Goal: Transaction & Acquisition: Purchase product/service

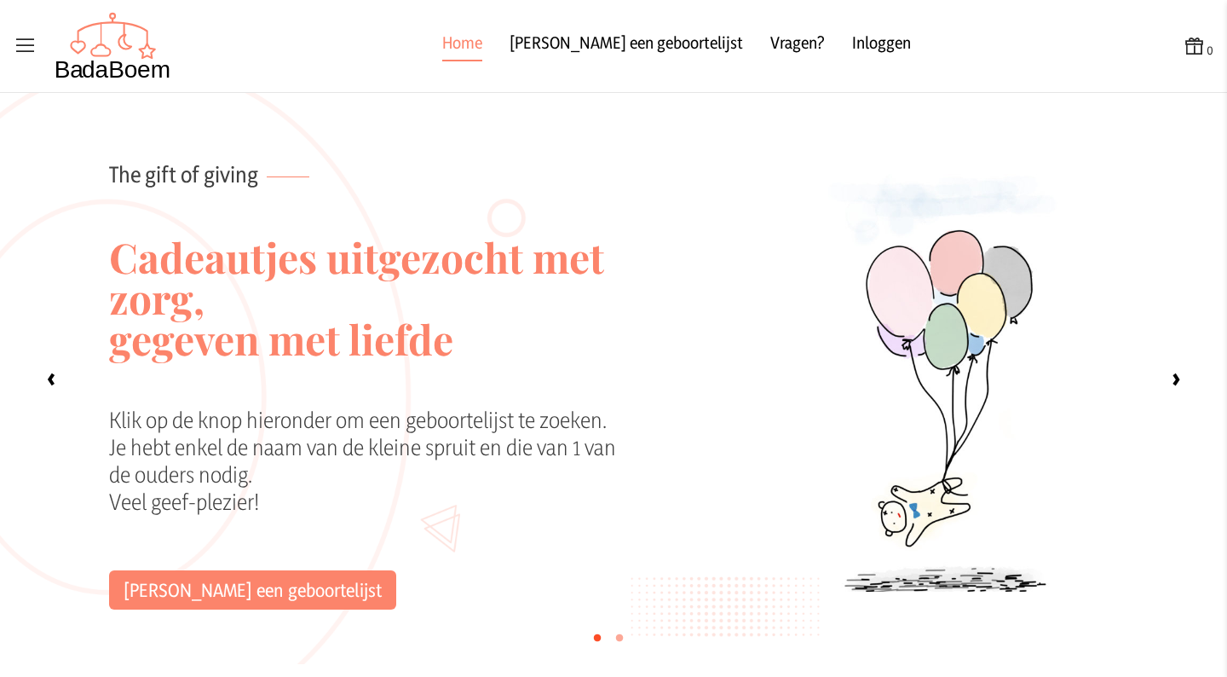
scroll to position [130, 0]
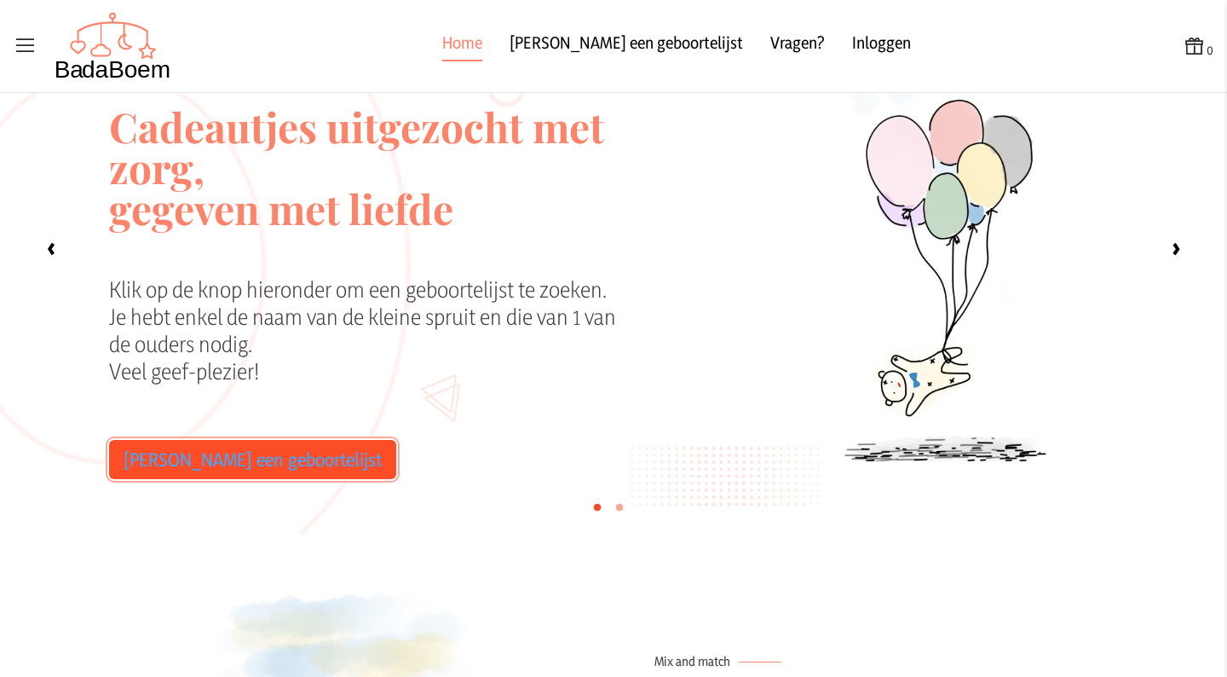
click at [196, 475] on link "[PERSON_NAME] een geboortelijst" at bounding box center [252, 459] width 287 height 39
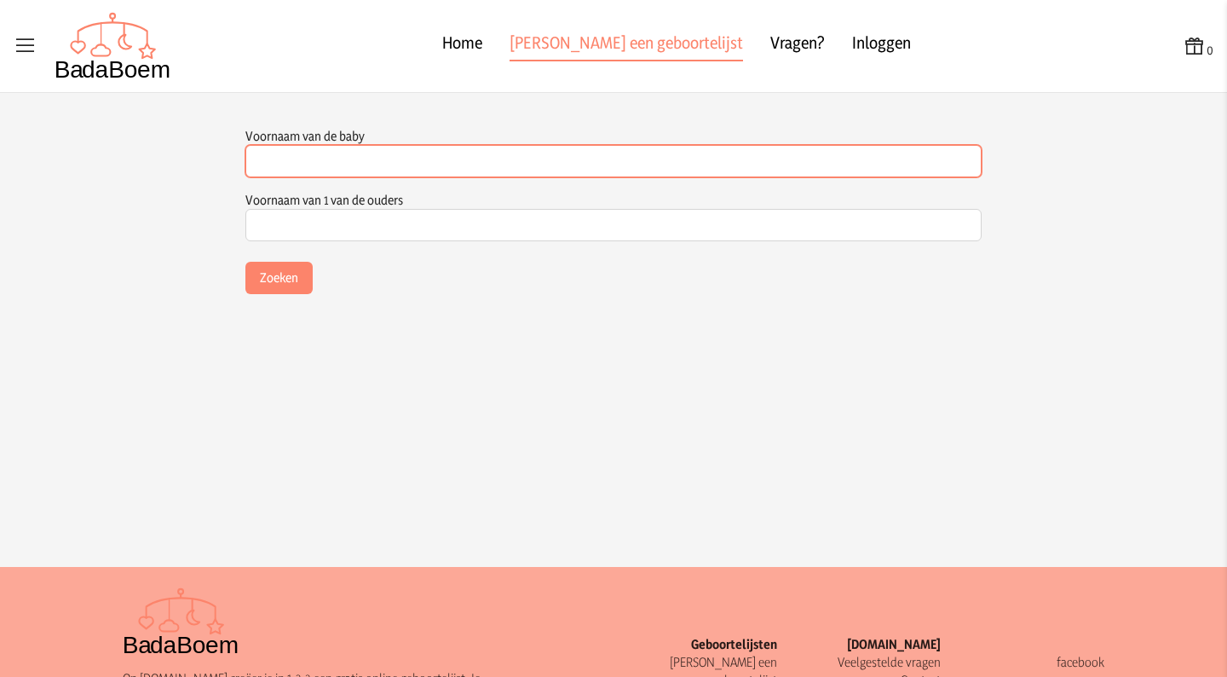
click at [302, 155] on input "Voornaam van de baby" at bounding box center [613, 161] width 736 height 32
type input "Rilana"
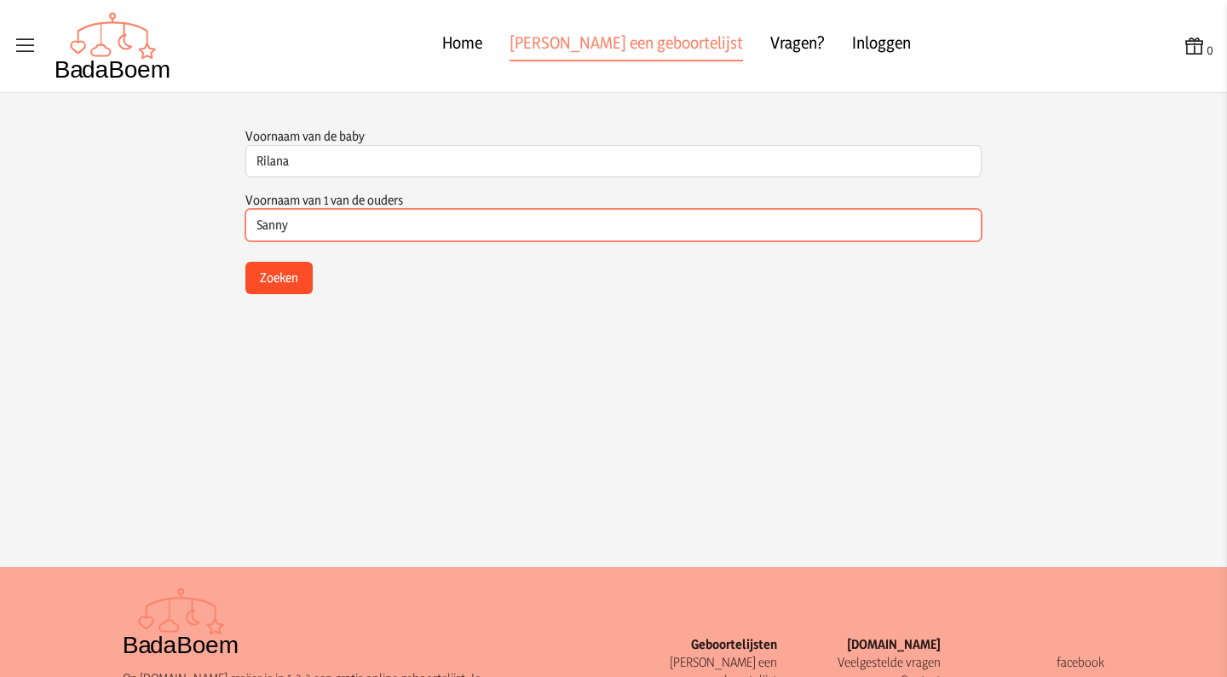
type input "Sanny"
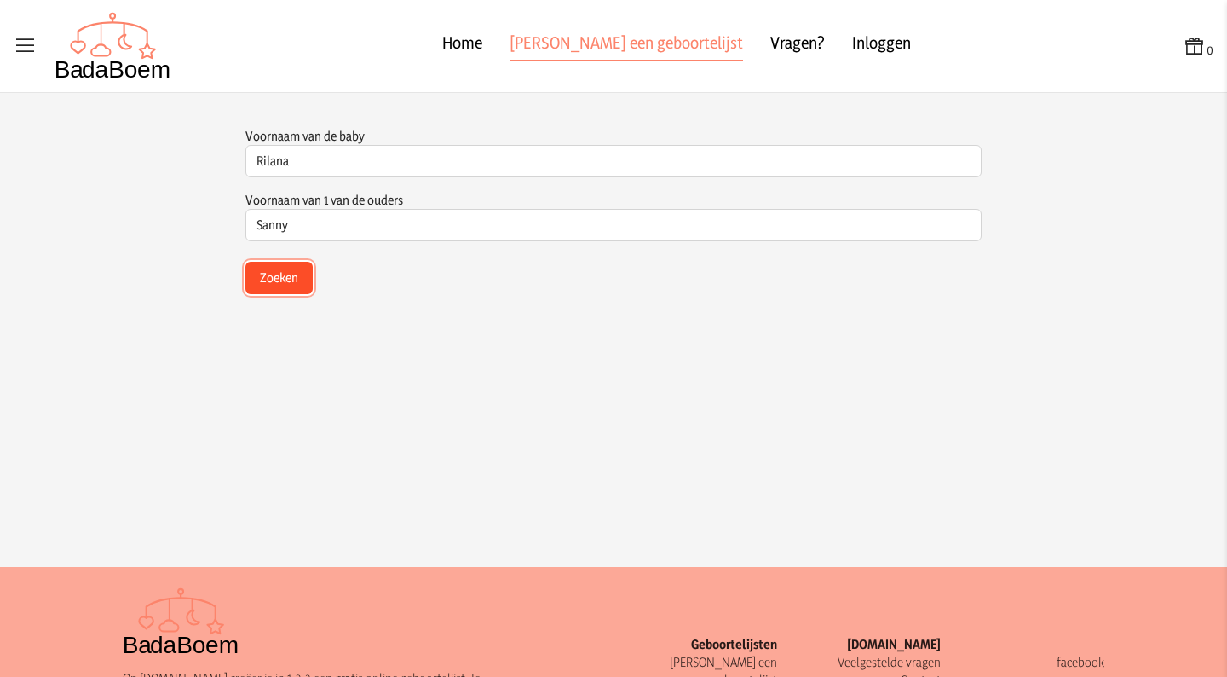
click at [282, 265] on button "Zoeken" at bounding box center [278, 278] width 67 height 32
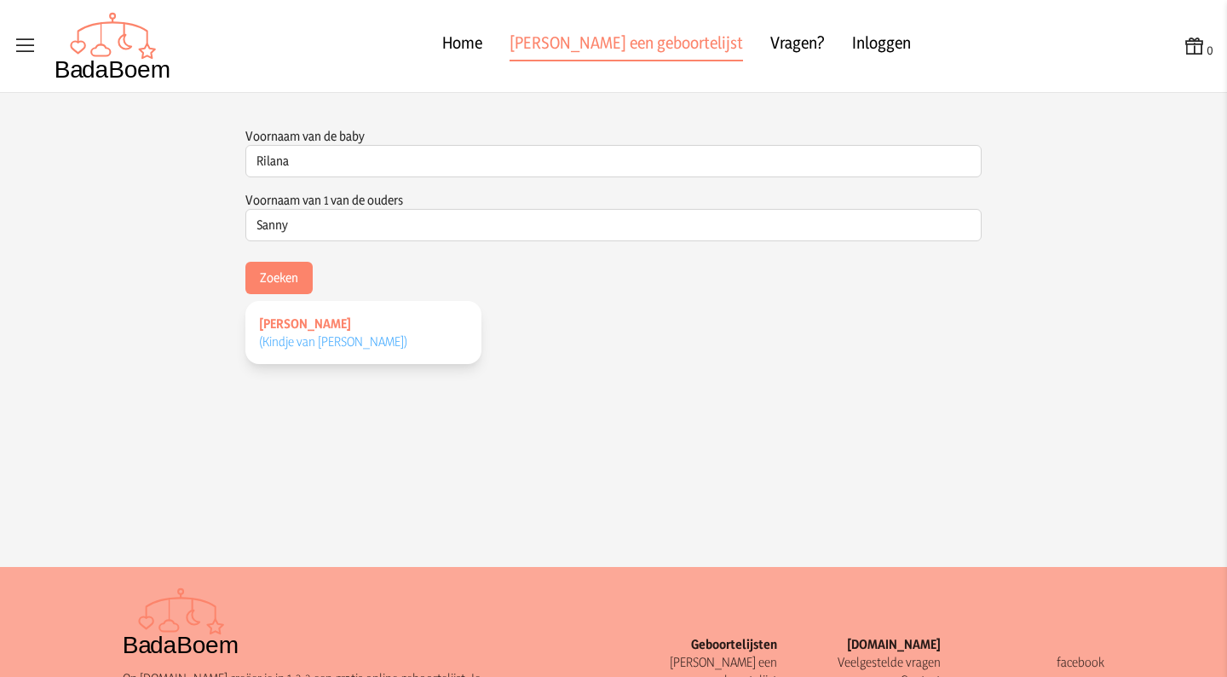
click at [309, 340] on span "(Kindje van [PERSON_NAME] )" at bounding box center [333, 341] width 148 height 16
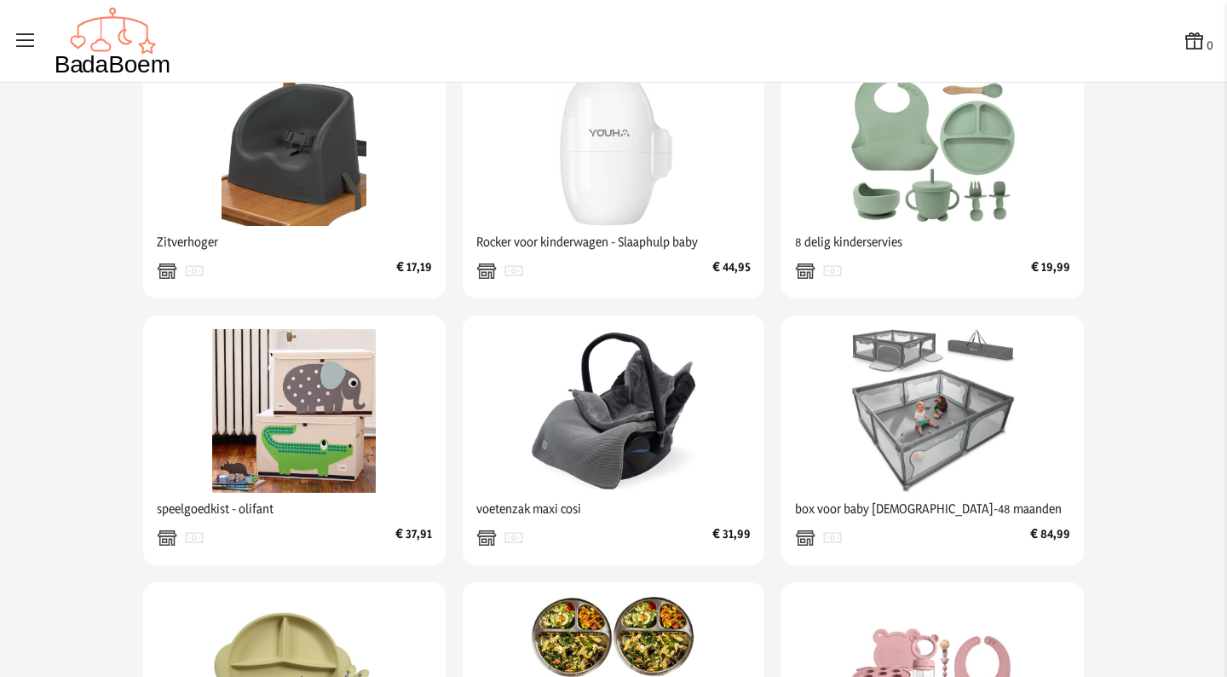
scroll to position [613, 0]
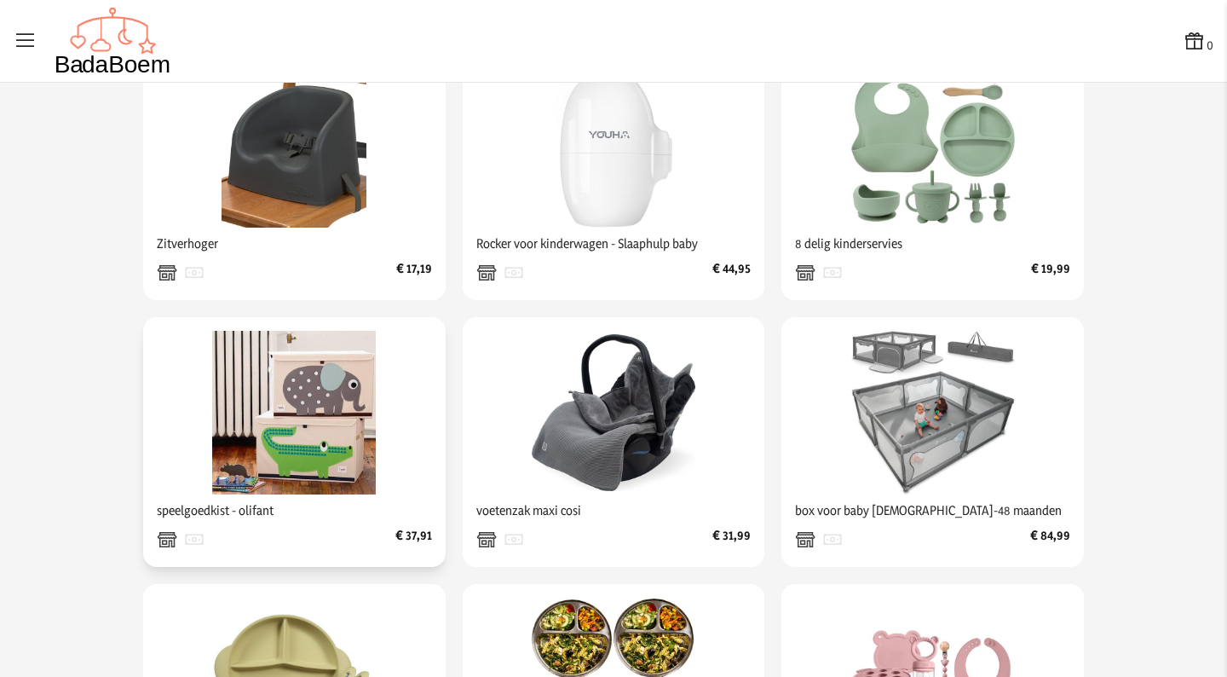
click at [289, 446] on img at bounding box center [294, 413] width 164 height 164
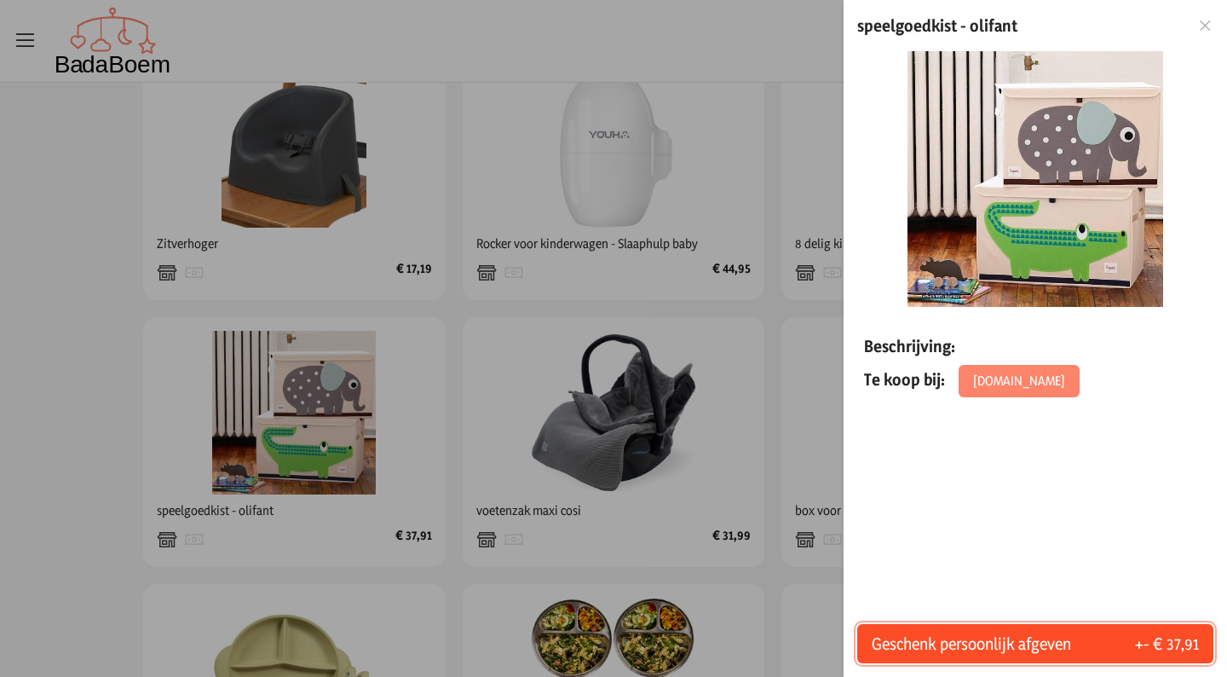
click at [996, 642] on span "Geschenk persoonlijk afgeven" at bounding box center [971, 643] width 199 height 24
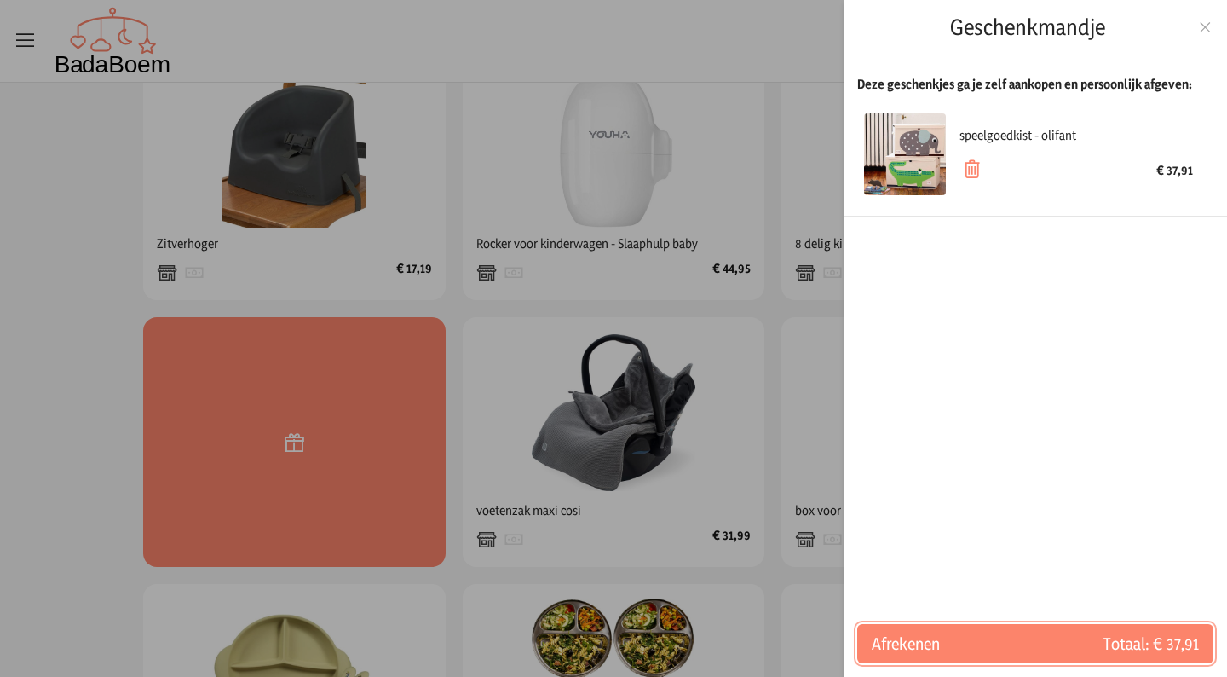
click at [996, 642] on span "Afrekenen" at bounding box center [954, 643] width 164 height 24
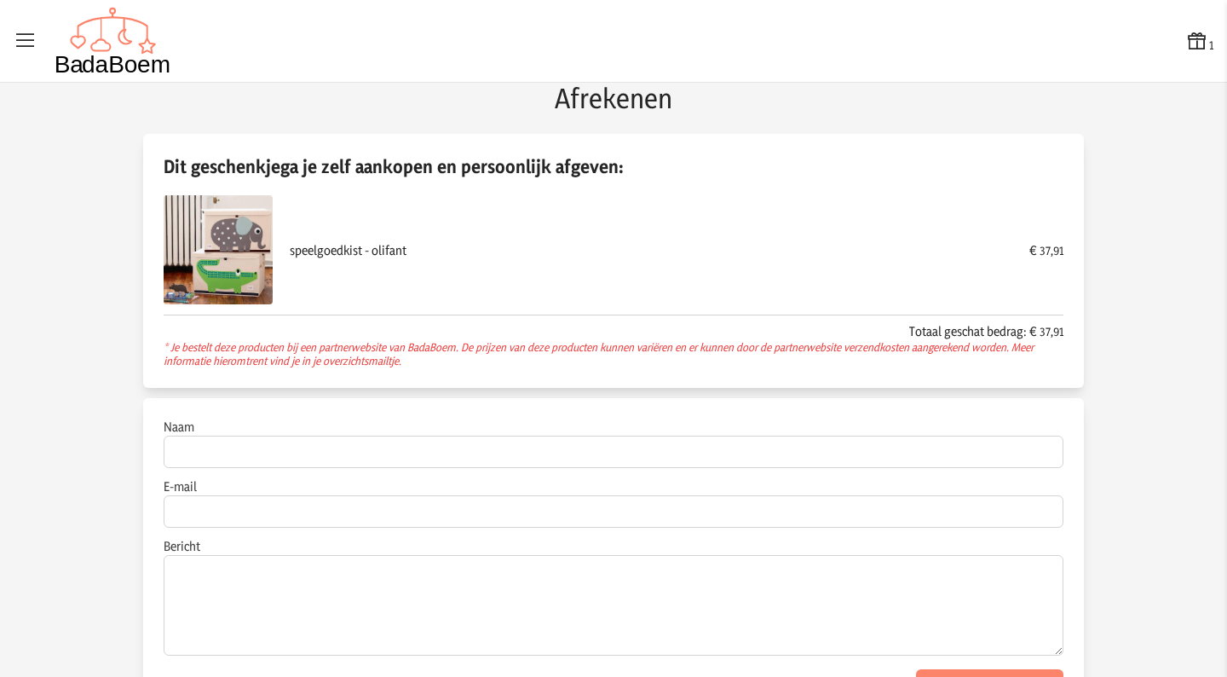
scroll to position [66, 0]
